Goal: Task Accomplishment & Management: Manage account settings

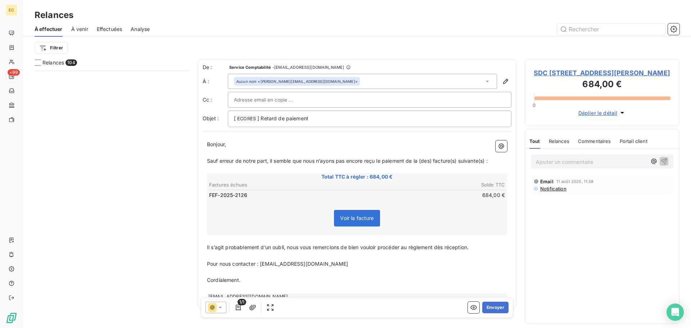
scroll to position [252, 149]
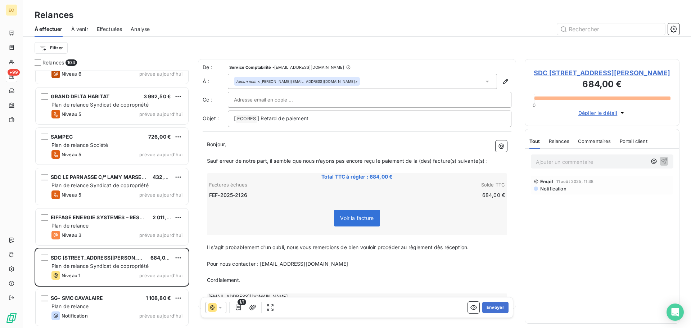
click at [268, 100] on input "text" at bounding box center [272, 99] width 77 height 11
paste input "[EMAIL_ADDRESS][DOMAIN_NAME]"
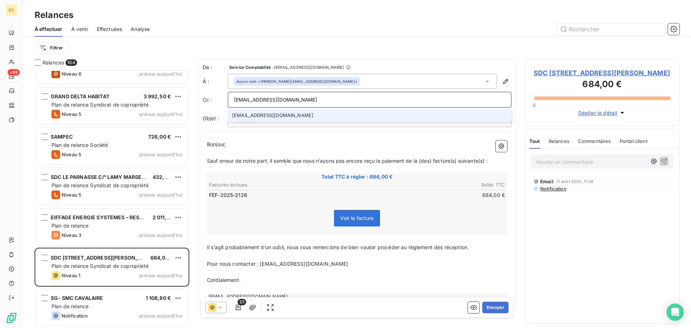
type input "[EMAIL_ADDRESS][DOMAIN_NAME]"
click at [280, 116] on li "[EMAIL_ADDRESS][DOMAIN_NAME]" at bounding box center [370, 115] width 284 height 13
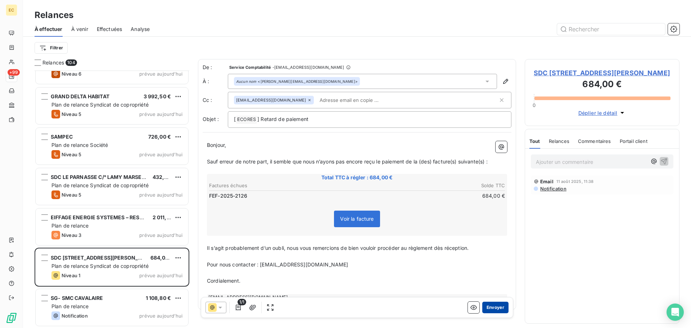
click at [492, 309] on button "Envoyer" at bounding box center [495, 308] width 26 height 12
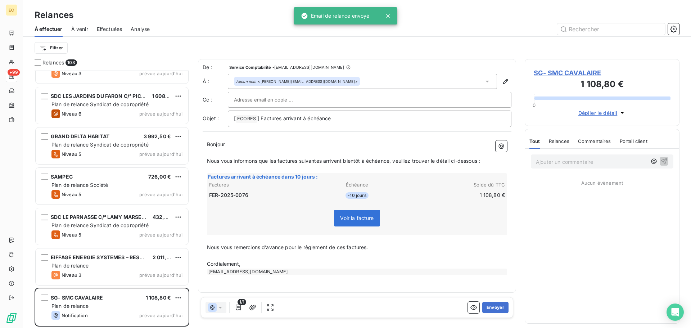
scroll to position [3894, 0]
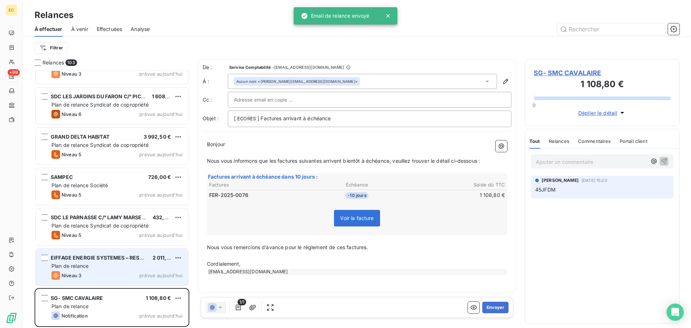
click at [117, 271] on div "EIFFAGE ENERGIE SYSTEMES – RESEAU MOBILE SUD 2 011,20 € Plan de relance Niveau …" at bounding box center [112, 267] width 153 height 37
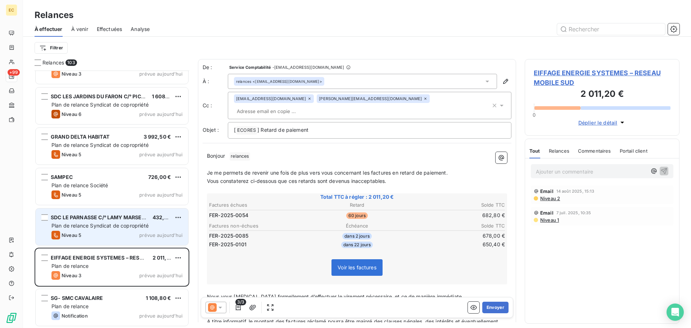
click at [90, 225] on span "Plan de relance Syndicat de copropriété" at bounding box center [99, 225] width 97 height 6
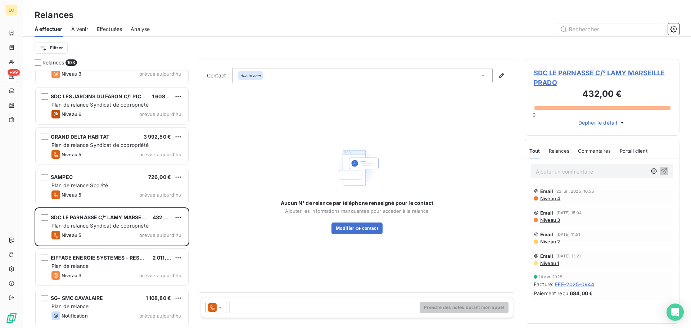
click at [584, 72] on span "SDC LE PARNASSE C/° LAMY MARSEILLE PRADO" at bounding box center [602, 77] width 137 height 19
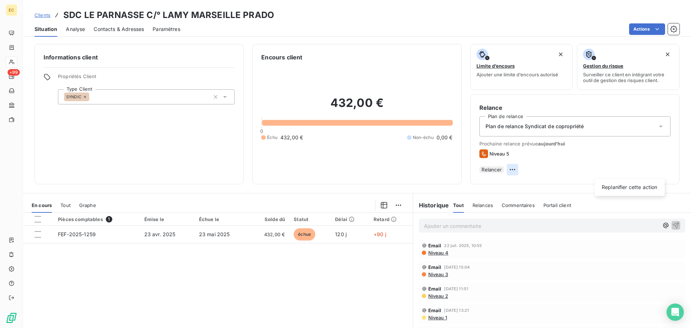
click at [664, 171] on html "EC +99 Clients SDC LE PARNASSE C/° LAMY MARSEILLE PRADO Situation Analyse Conta…" at bounding box center [345, 164] width 691 height 328
click at [639, 189] on div "Replanifier cette action" at bounding box center [629, 187] width 64 height 12
select select "7"
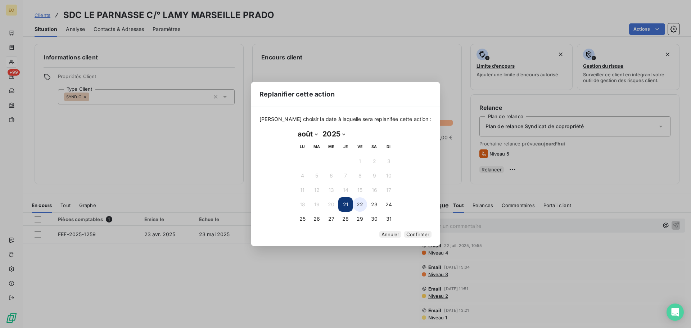
click at [361, 199] on button "22" at bounding box center [360, 204] width 14 height 14
click at [404, 236] on button "Confirmer" at bounding box center [417, 234] width 27 height 6
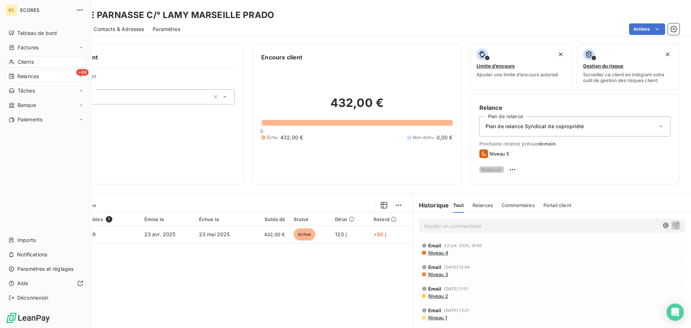
click at [25, 75] on span "Relances" at bounding box center [28, 76] width 22 height 7
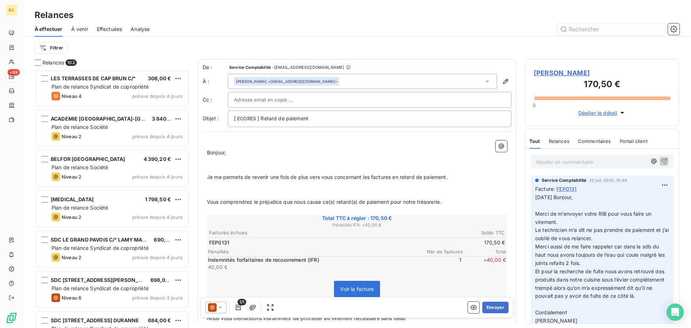
scroll to position [2843, 0]
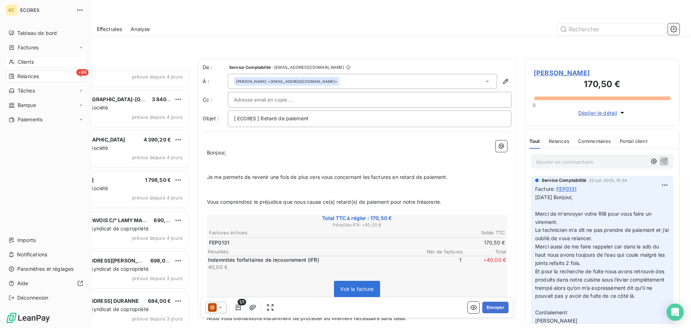
click at [30, 62] on span "Clients" at bounding box center [26, 61] width 16 height 7
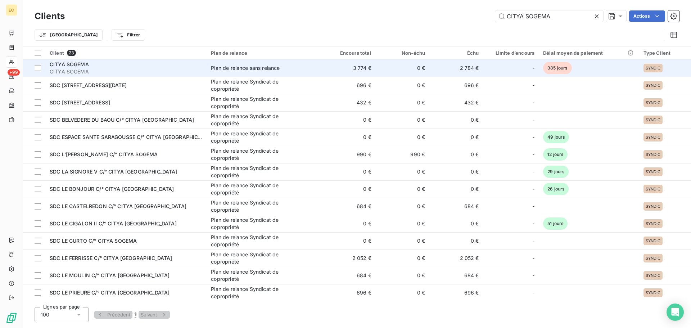
type input "CITYA SOGEMA"
click at [325, 69] on td "3 774 €" at bounding box center [349, 67] width 54 height 17
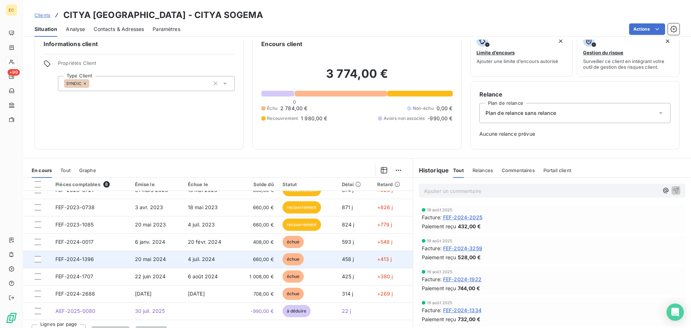
scroll to position [23, 0]
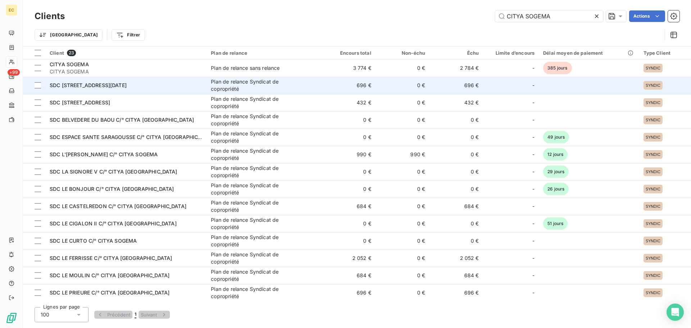
click at [162, 90] on td "SDC [STREET_ADDRESS][DATE]" at bounding box center [125, 85] width 161 height 17
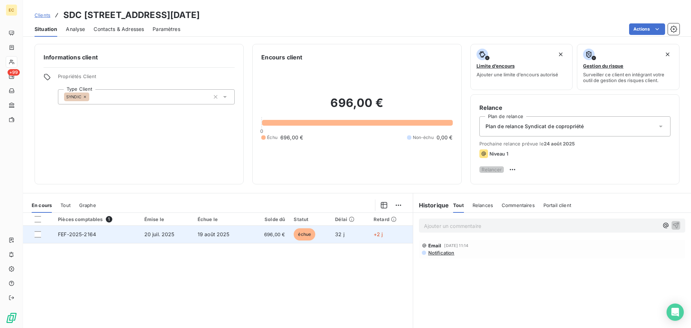
click at [167, 241] on td "20 juil. 2025" at bounding box center [166, 234] width 53 height 17
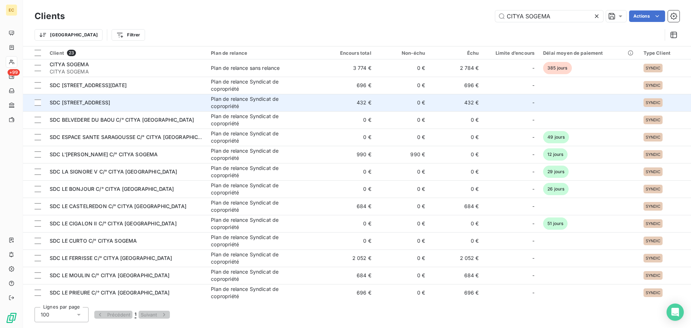
click at [110, 100] on span "SDC [STREET_ADDRESS]" at bounding box center [80, 102] width 60 height 6
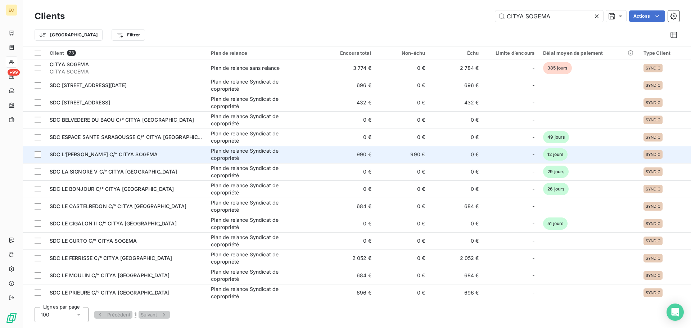
click at [91, 154] on span "SDC L'[PERSON_NAME] C/° CITYA SOGEMA" at bounding box center [104, 154] width 108 height 6
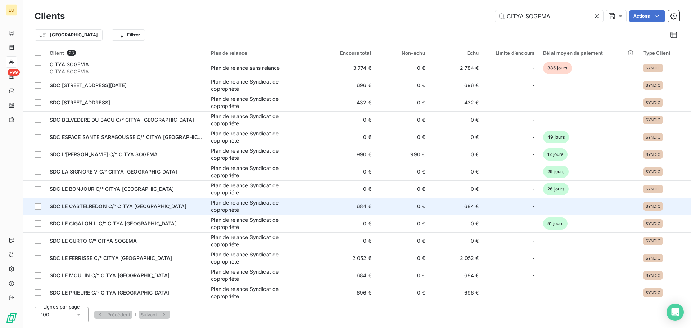
click at [148, 207] on span "SDC LE CASTELREDON C/° CITYA [GEOGRAPHIC_DATA]" at bounding box center [118, 206] width 137 height 6
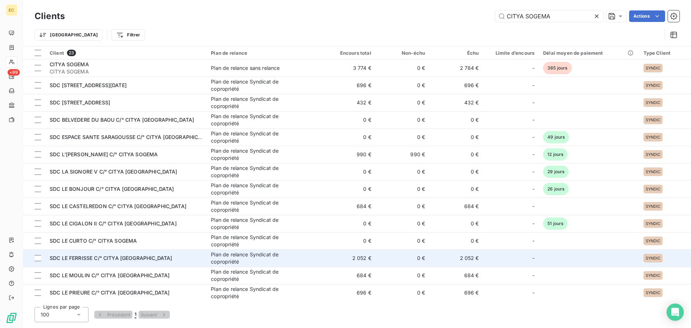
click at [159, 260] on div "SDC LE FERRISSE C/° CITYA [GEOGRAPHIC_DATA]" at bounding box center [126, 257] width 153 height 7
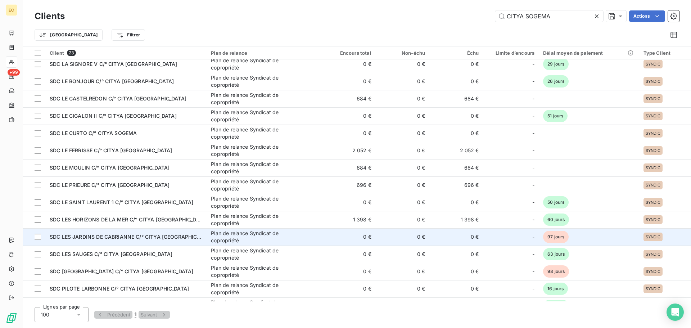
scroll to position [108, 0]
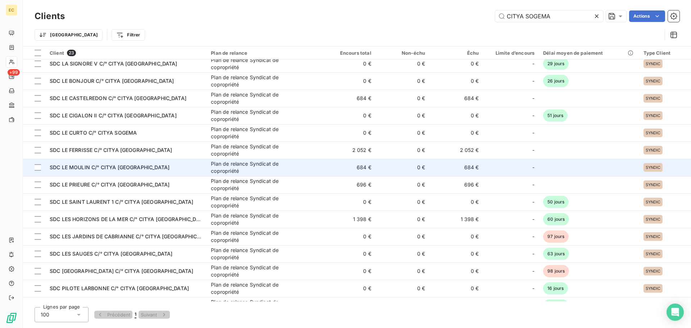
click at [141, 166] on div "SDC LE MOULIN C/° CITYA [GEOGRAPHIC_DATA]" at bounding box center [126, 167] width 153 height 7
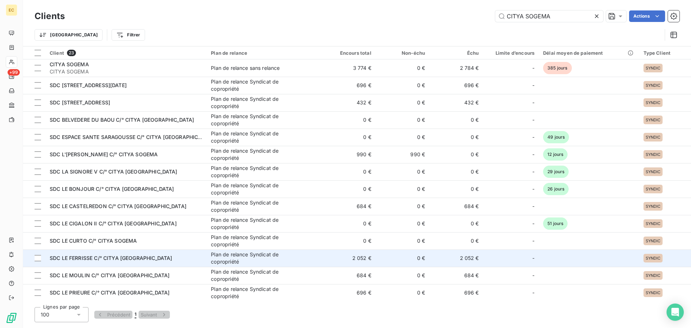
scroll to position [36, 0]
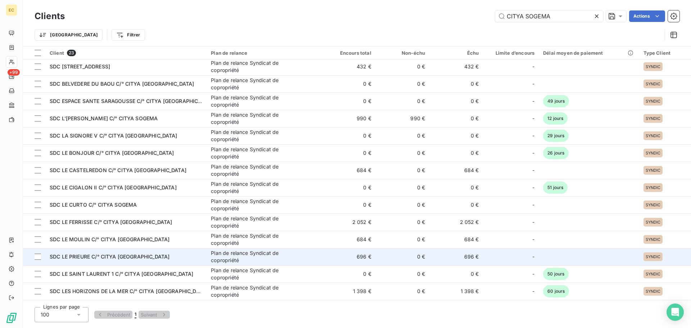
click at [127, 258] on span "SDC LE PRIEURE C/° CITYA [GEOGRAPHIC_DATA]" at bounding box center [110, 256] width 120 height 6
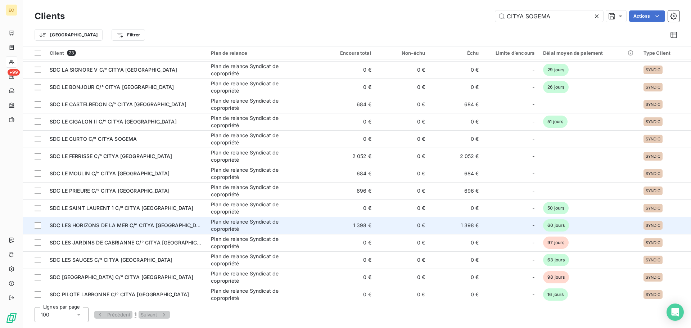
scroll to position [108, 0]
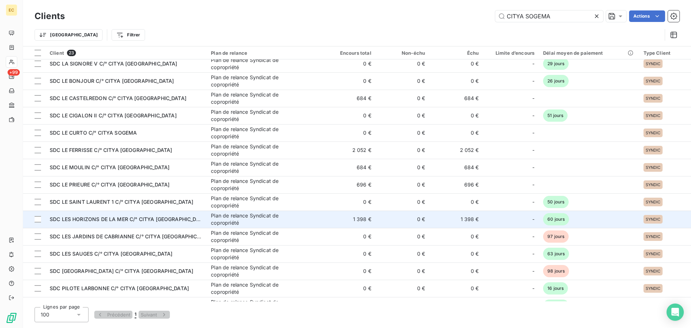
click at [141, 221] on span "SDC LES HORIZONS DE LA MER C/° CITYA [GEOGRAPHIC_DATA]" at bounding box center [129, 219] width 158 height 6
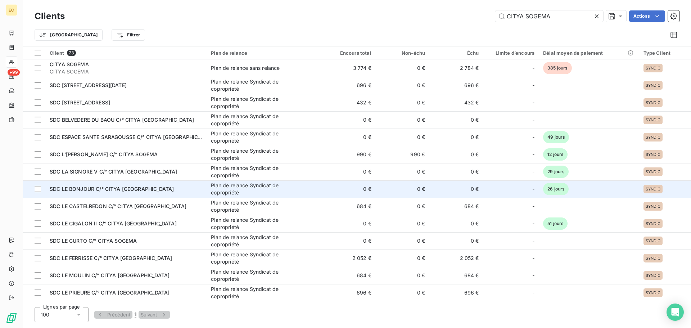
scroll to position [36, 0]
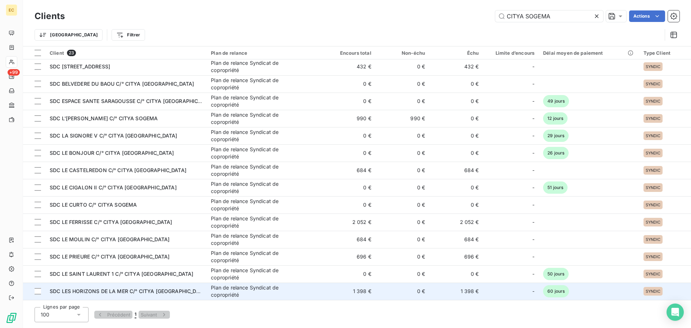
click at [179, 292] on div "SDC LES HORIZONS DE LA MER C/° CITYA [GEOGRAPHIC_DATA]" at bounding box center [126, 291] width 153 height 7
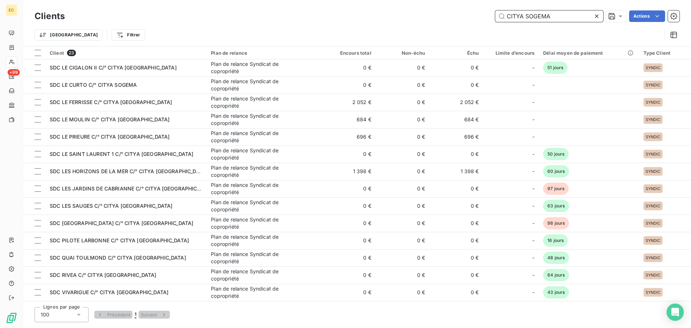
scroll to position [156, 0]
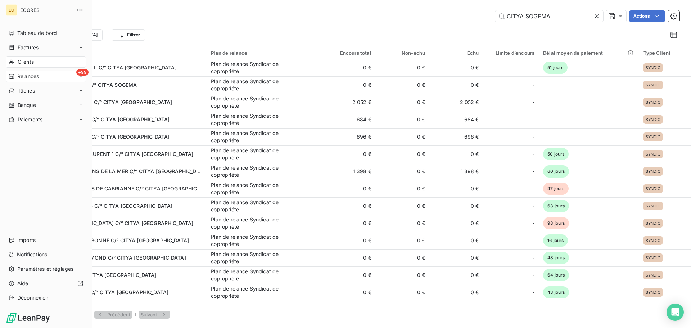
click at [17, 80] on div "+99 Relances" at bounding box center [46, 77] width 80 height 12
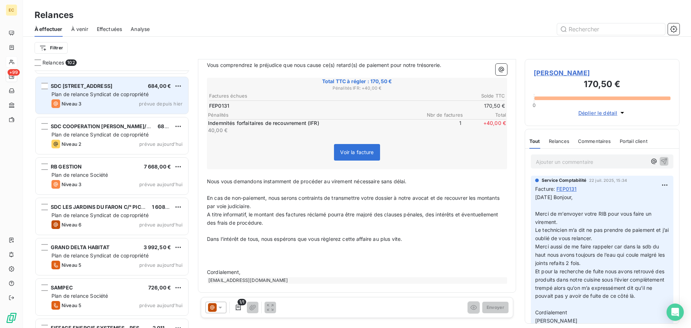
scroll to position [3854, 0]
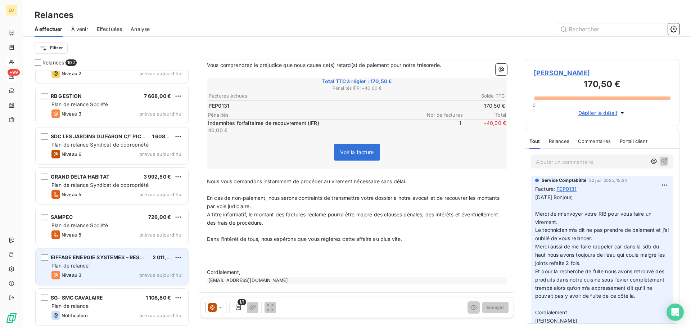
click at [99, 267] on div "Plan de relance" at bounding box center [116, 265] width 131 height 7
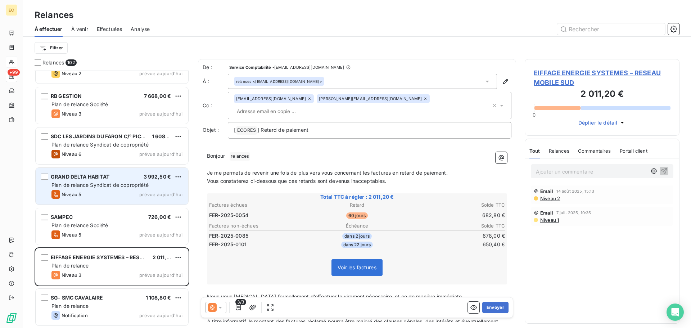
click at [115, 183] on span "Plan de relance Syndicat de copropriété" at bounding box center [99, 185] width 97 height 6
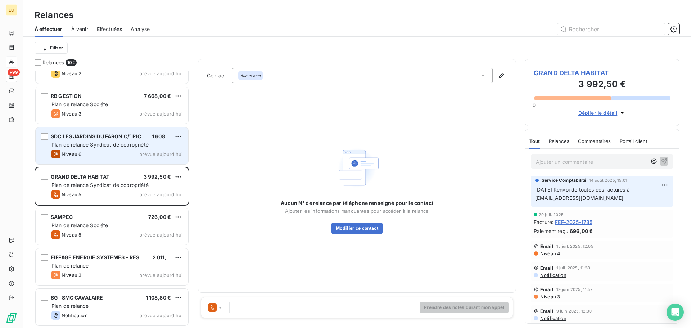
click at [99, 144] on span "Plan de relance Syndicat de copropriété" at bounding box center [99, 144] width 97 height 6
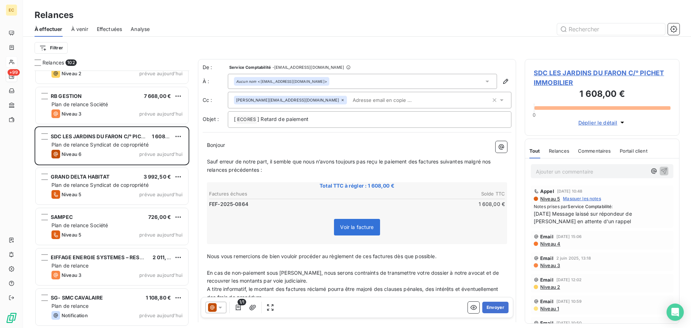
click at [350, 102] on input "text" at bounding box center [391, 100] width 83 height 11
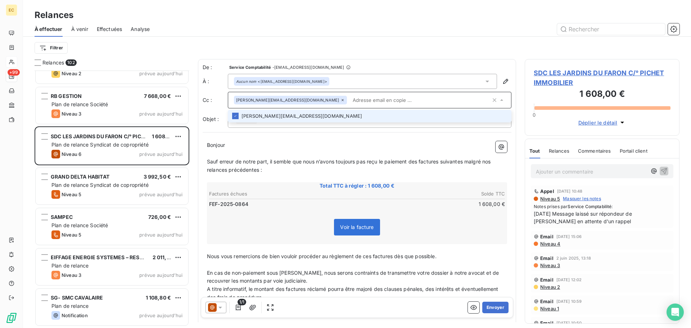
paste input "[EMAIL_ADDRESS][DOMAIN_NAME]"
type input "[EMAIL_ADDRESS][DOMAIN_NAME]"
click at [302, 117] on li "[EMAIL_ADDRESS][DOMAIN_NAME]" at bounding box center [370, 116] width 284 height 13
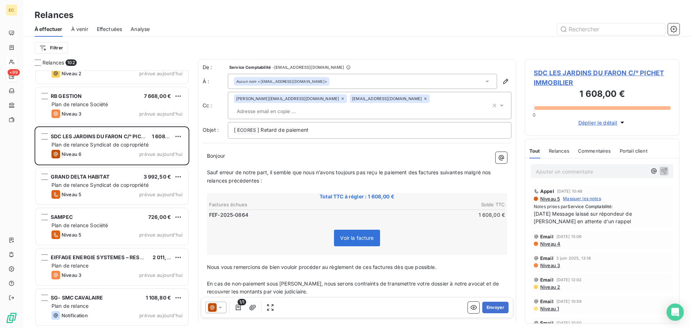
click at [374, 152] on p "Bonjour ﻿ ﻿ ﻿" at bounding box center [357, 156] width 300 height 8
click at [493, 308] on button "Envoyer" at bounding box center [495, 308] width 26 height 12
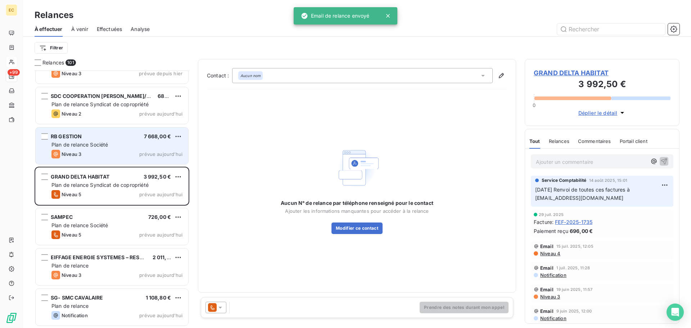
scroll to position [3813, 0]
click at [105, 146] on span "Plan de relance Société" at bounding box center [79, 145] width 56 height 6
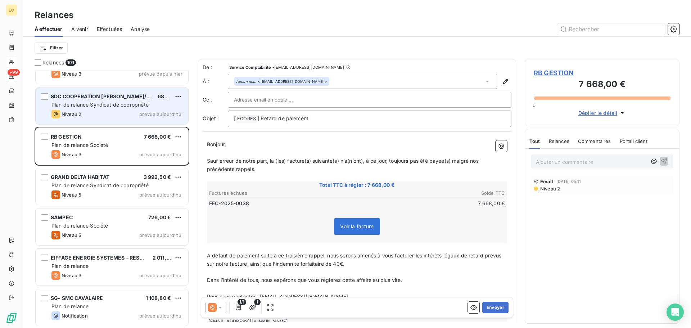
click at [119, 106] on span "Plan de relance Syndicat de copropriété" at bounding box center [99, 104] width 97 height 6
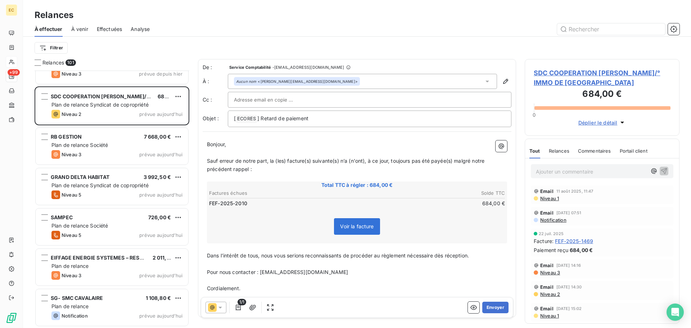
click at [265, 99] on input "text" at bounding box center [272, 99] width 77 height 11
click at [265, 99] on input "text" at bounding box center [369, 99] width 271 height 11
paste input "[EMAIL_ADDRESS][DOMAIN_NAME]"
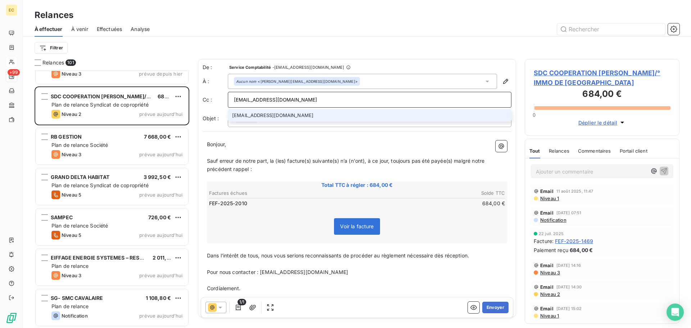
type input "[EMAIL_ADDRESS][DOMAIN_NAME]"
click at [303, 118] on li "[EMAIL_ADDRESS][DOMAIN_NAME]" at bounding box center [370, 115] width 284 height 13
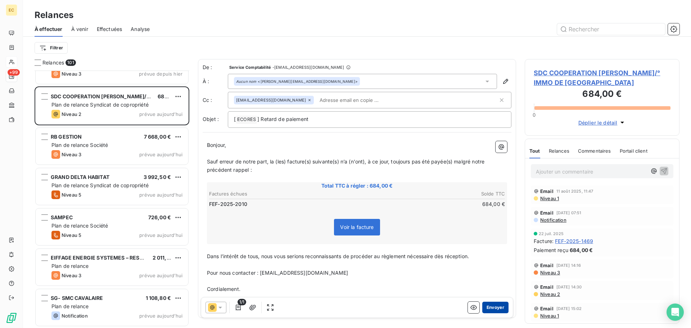
click at [490, 308] on button "Envoyer" at bounding box center [495, 308] width 26 height 12
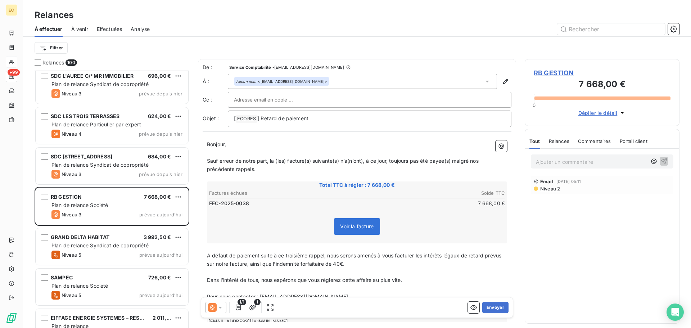
scroll to position [3701, 0]
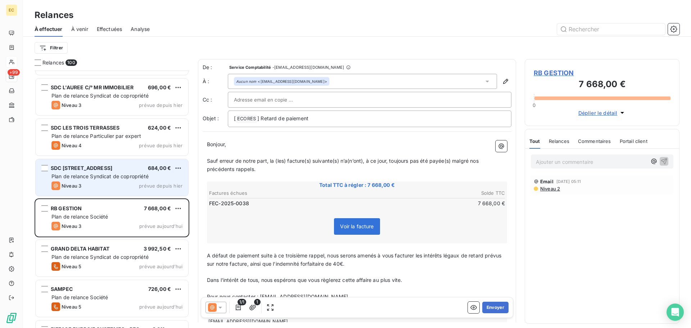
click at [97, 177] on span "Plan de relance Syndicat de copropriété" at bounding box center [99, 176] width 97 height 6
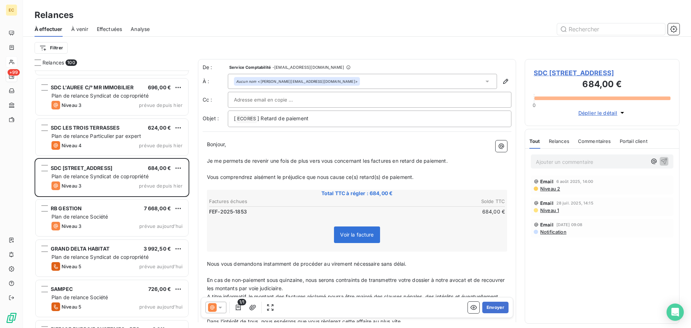
click at [305, 97] on div at bounding box center [369, 99] width 271 height 11
click at [294, 101] on input "text" at bounding box center [369, 99] width 271 height 11
paste input "[EMAIL_ADDRESS][DOMAIN_NAME]"
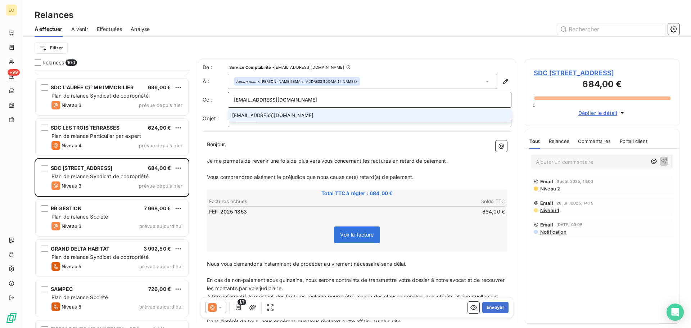
type input "[EMAIL_ADDRESS][DOMAIN_NAME]"
click at [315, 117] on li "[EMAIL_ADDRESS][DOMAIN_NAME]" at bounding box center [370, 115] width 284 height 13
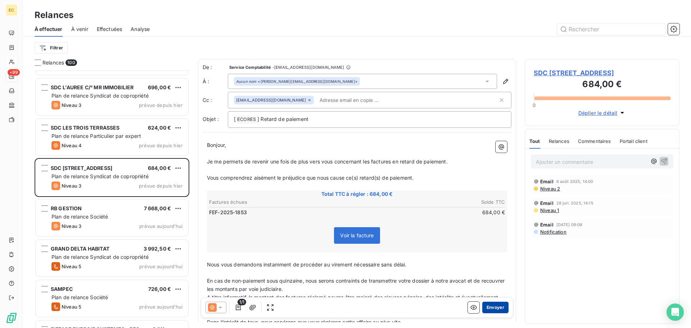
click at [491, 309] on button "Envoyer" at bounding box center [495, 308] width 26 height 12
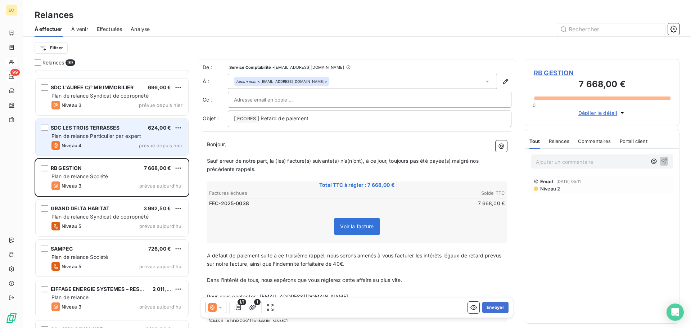
click at [106, 130] on span "SDC LES TROIS TERRASSES" at bounding box center [85, 128] width 69 height 6
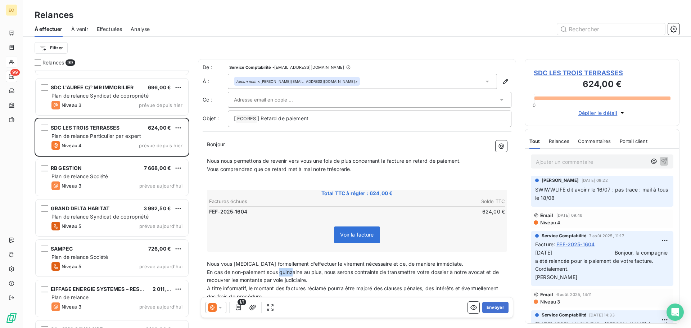
drag, startPoint x: 281, startPoint y: 272, endPoint x: 294, endPoint y: 270, distance: 13.4
click at [294, 270] on span "En cas de non-paiement sous quinzaine au plus, nous serons contraints de transm…" at bounding box center [353, 276] width 293 height 14
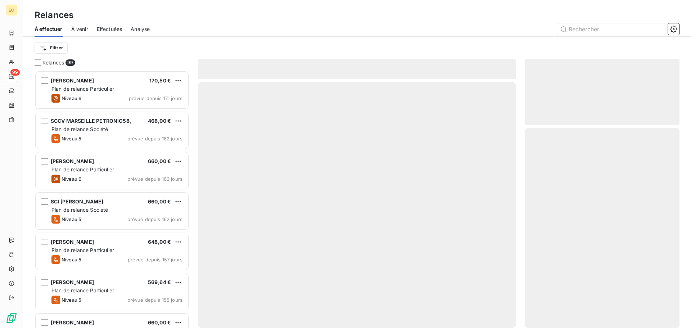
scroll to position [252, 149]
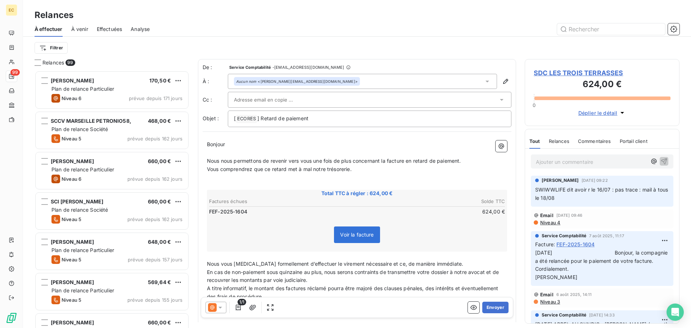
click at [570, 71] on span "SDC LES TROIS TERRASSES" at bounding box center [602, 73] width 137 height 10
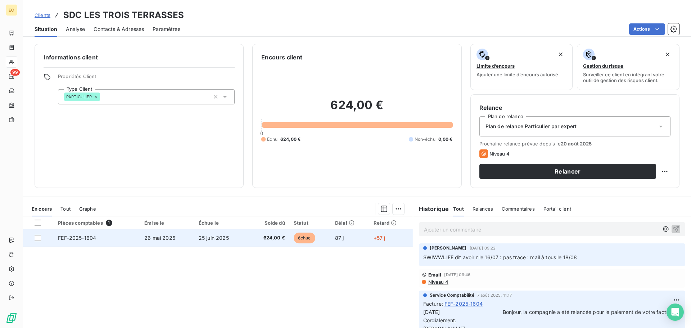
click at [186, 238] on td "26 mai 2025" at bounding box center [167, 237] width 54 height 17
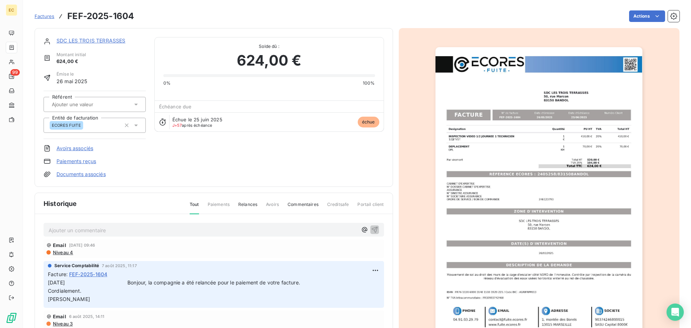
click at [486, 200] on img "button" at bounding box center [538, 193] width 207 height 293
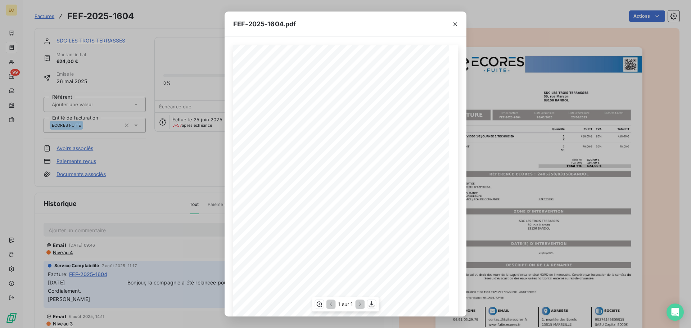
click at [381, 177] on div "Designation Quantité PU HT TVA Total HT INSPECTION VIDEO 1/2 JOURNEE 1 TECHNICI…" at bounding box center [345, 198] width 225 height 306
drag, startPoint x: 394, startPoint y: 179, endPoint x: 342, endPoint y: 180, distance: 52.5
click at [342, 179] on span "RÉFÉRENCE ECORES : 2405258/83150BANDOL" at bounding box center [346, 178] width 104 height 4
copy span "2405258/83150BANDOL"
click at [455, 24] on icon "button" at bounding box center [455, 24] width 4 height 4
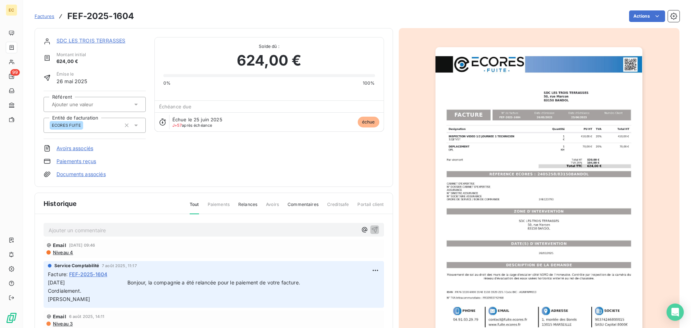
click at [92, 41] on link "SDC LES TROIS TERRASSES" at bounding box center [90, 40] width 69 height 6
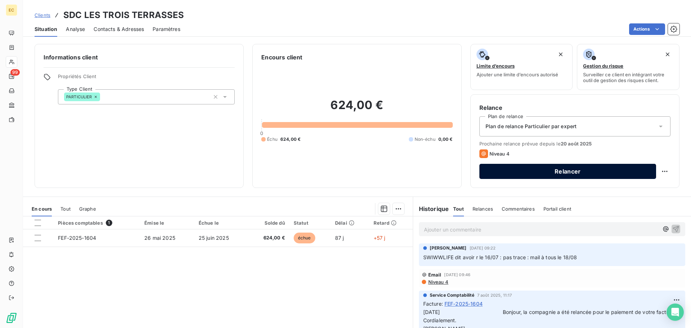
click at [523, 174] on button "Relancer" at bounding box center [567, 171] width 177 height 15
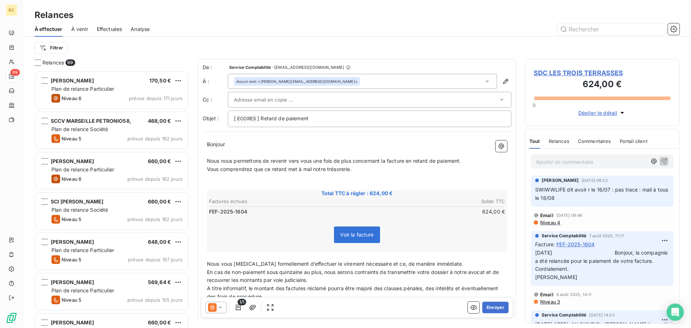
scroll to position [252, 149]
click at [575, 72] on span "SDC LES TROIS TERRASSES" at bounding box center [602, 73] width 137 height 10
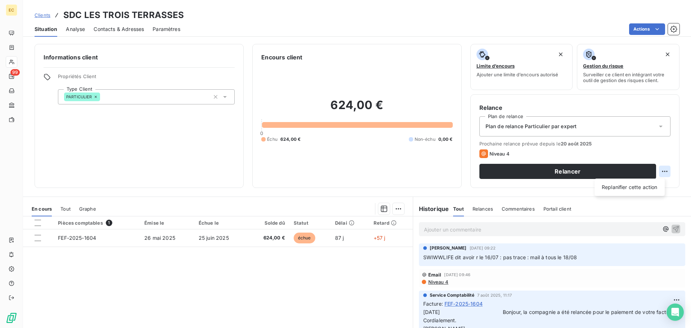
click at [659, 172] on html "EC 99 Clients SDC LES TROIS TERRASSES Situation Analyse Contacts & Adresses Par…" at bounding box center [345, 164] width 691 height 328
click at [650, 187] on div "Replanifier cette action" at bounding box center [629, 187] width 64 height 12
select select "7"
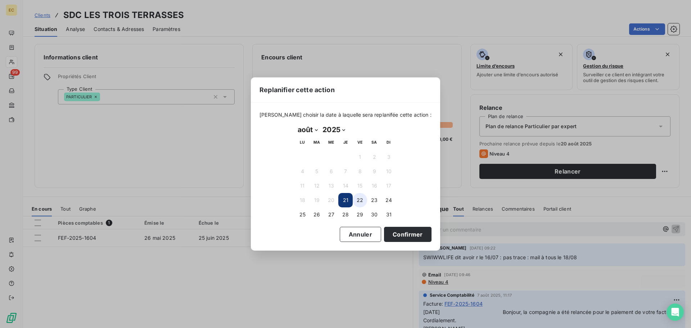
click at [359, 200] on button "22" at bounding box center [360, 200] width 14 height 14
click at [387, 232] on button "Confirmer" at bounding box center [408, 234] width 48 height 15
